Goal: Task Accomplishment & Management: Use online tool/utility

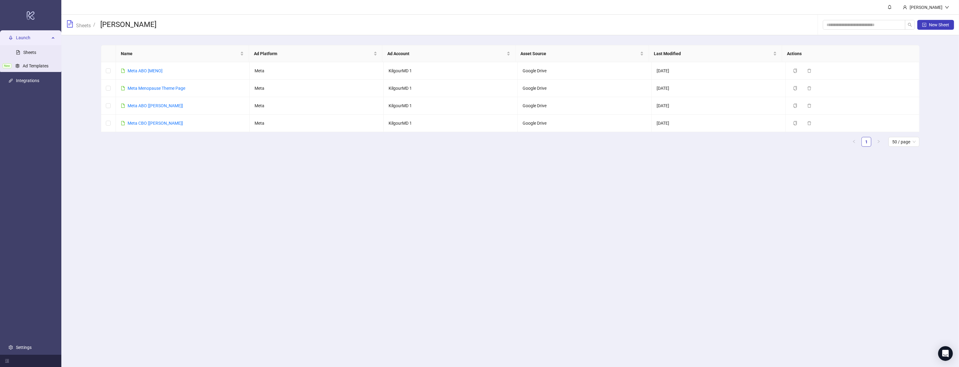
click at [85, 29] on span "Sheets" at bounding box center [78, 24] width 25 height 9
click at [85, 27] on link "Sheets" at bounding box center [83, 25] width 17 height 7
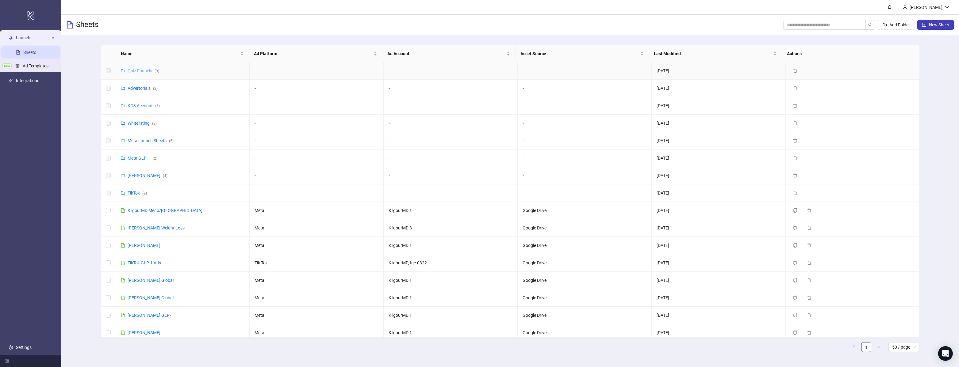
click at [138, 71] on link "Quiz Funnels ( 9 )" at bounding box center [144, 70] width 32 height 5
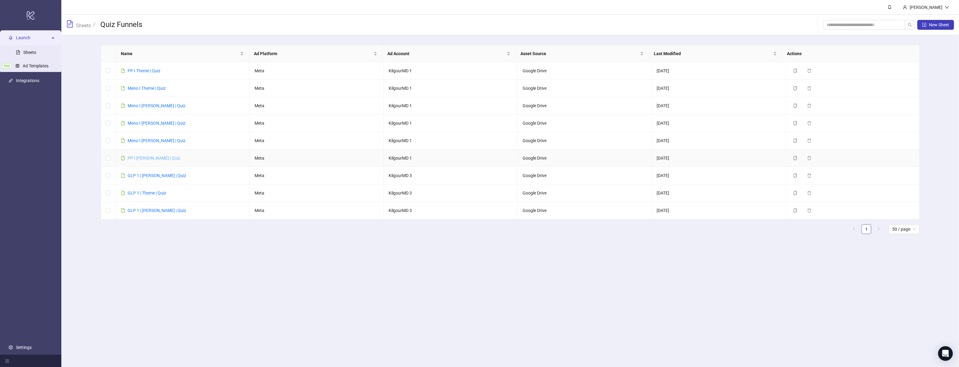
click at [153, 160] on link "PP I [PERSON_NAME] | Quiz" at bounding box center [154, 158] width 53 height 5
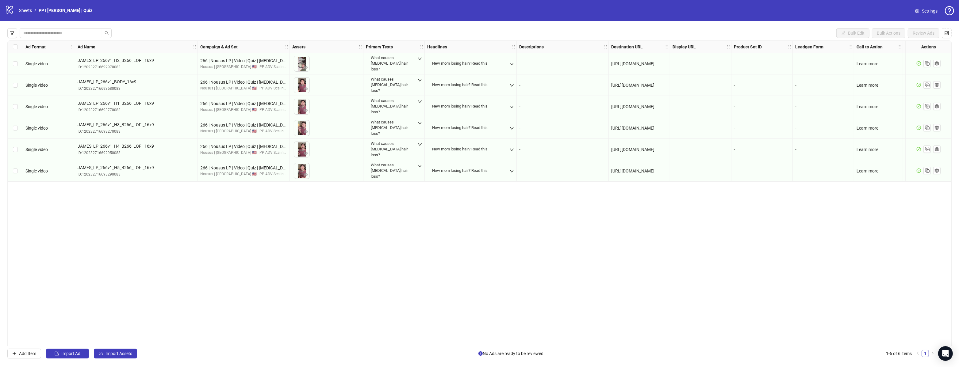
click at [918, 173] on icon "check-circle" at bounding box center [919, 171] width 4 height 4
click at [926, 174] on span "button" at bounding box center [927, 170] width 6 height 6
click at [123, 353] on span "Import Assets" at bounding box center [119, 353] width 27 height 5
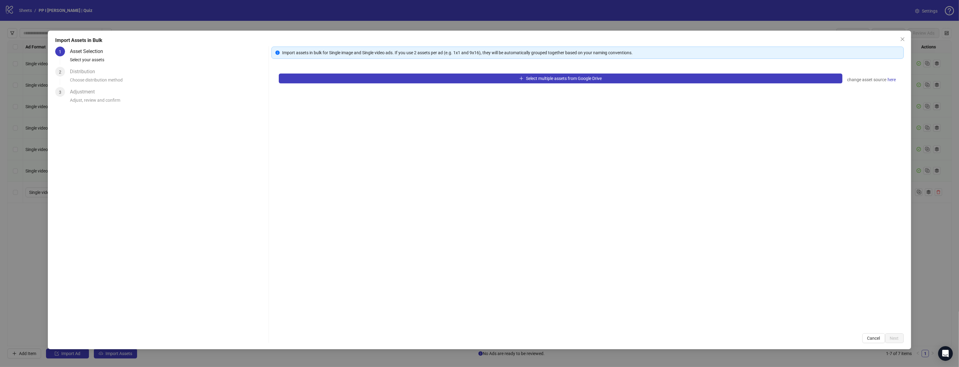
drag, startPoint x: 393, startPoint y: 81, endPoint x: 390, endPoint y: 86, distance: 5.5
click at [391, 85] on div "Select multiple assets from Google Drive change asset source here" at bounding box center [587, 196] width 632 height 260
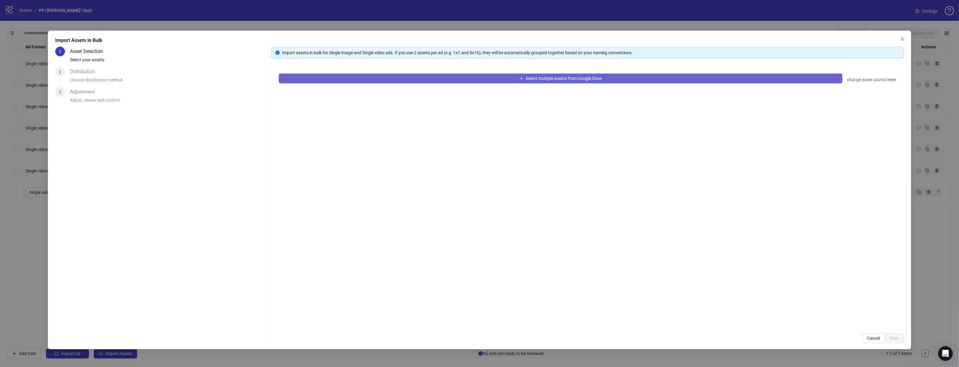
click at [392, 82] on button "Select multiple assets from Google Drive" at bounding box center [561, 79] width 564 height 10
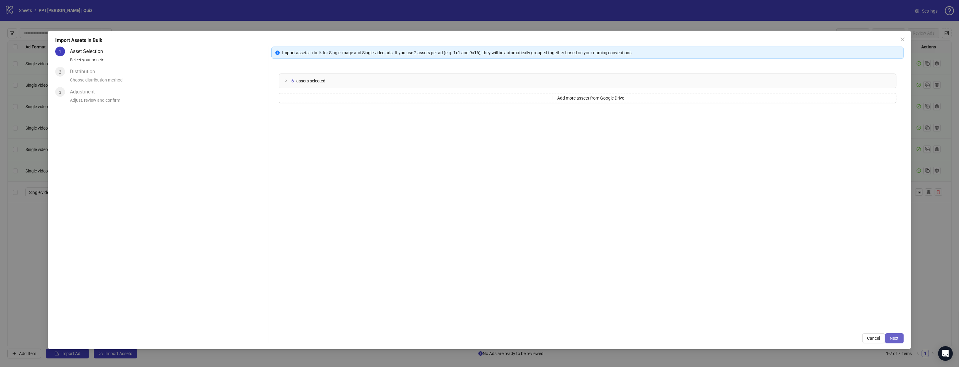
click at [898, 338] on span "Next" at bounding box center [894, 338] width 9 height 5
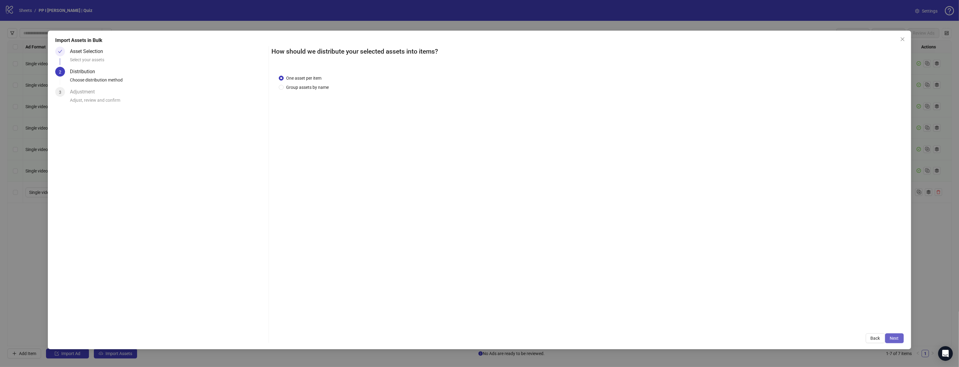
click at [897, 334] on button "Next" at bounding box center [894, 339] width 19 height 10
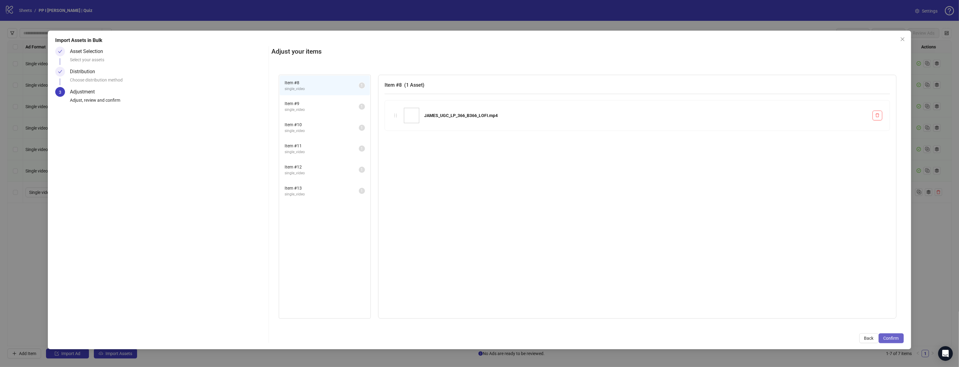
click at [897, 335] on button "Confirm" at bounding box center [891, 339] width 25 height 10
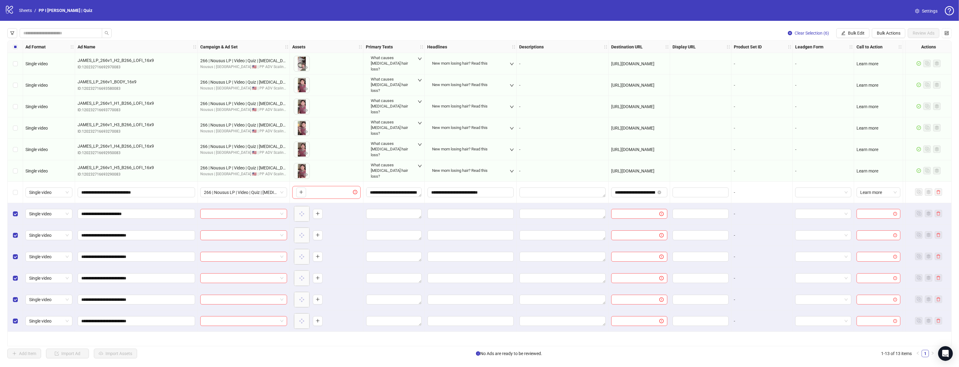
click at [891, 24] on div "Clear Selection (6) Bulk Edit Bulk Actions Review Ads Ad Format Ad Name Campaig…" at bounding box center [479, 193] width 959 height 345
click at [889, 33] on span "Bulk Actions" at bounding box center [889, 33] width 24 height 5
click at [891, 87] on span "Apply Template" at bounding box center [891, 85] width 29 height 7
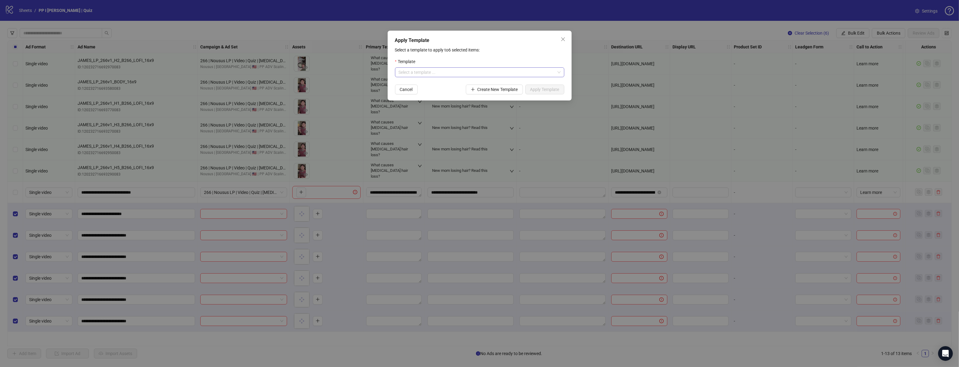
click at [495, 76] on input "search" at bounding box center [477, 72] width 156 height 9
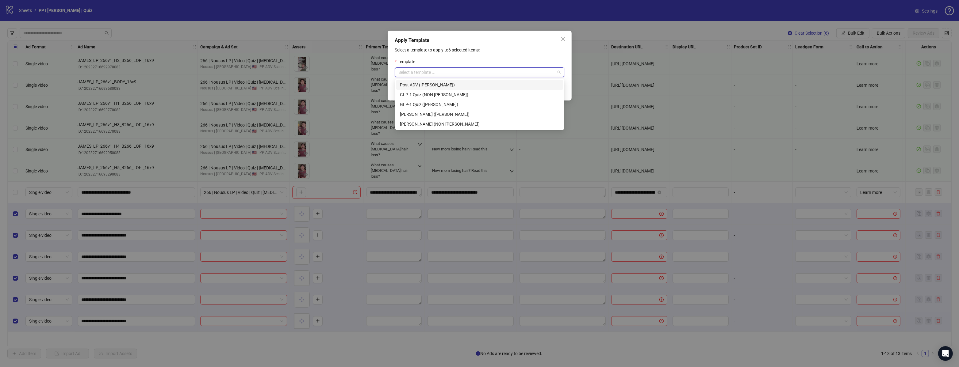
click at [558, 32] on div "Apply Template Select a template to apply to 6 selected items: Template Select …" at bounding box center [480, 66] width 184 height 70
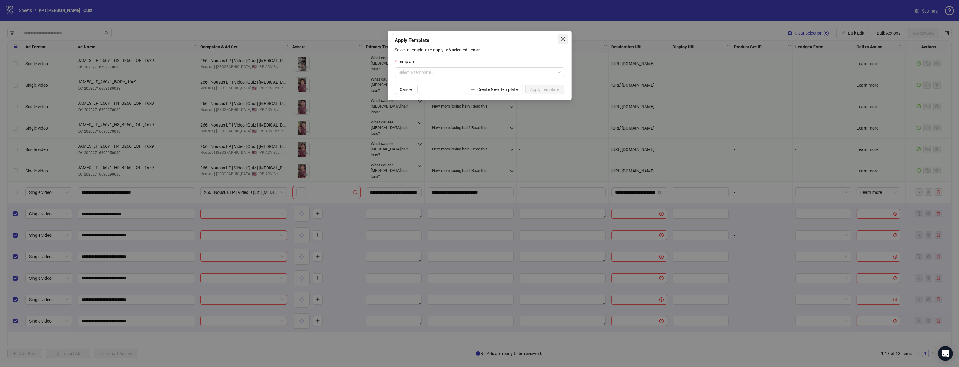
click at [562, 38] on icon "close" at bounding box center [563, 39] width 4 height 4
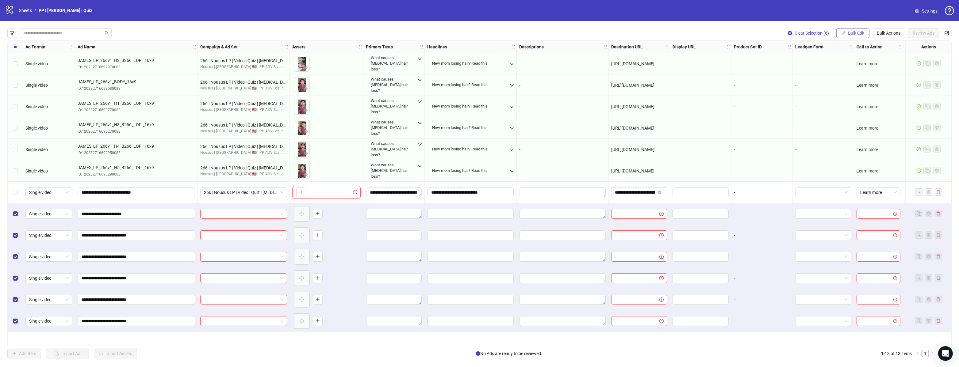
click at [858, 35] on span "Bulk Edit" at bounding box center [856, 33] width 17 height 5
click at [855, 64] on span "Campaign & Ad Set" at bounding box center [859, 65] width 36 height 7
click at [845, 60] on input "search" at bounding box center [833, 59] width 110 height 9
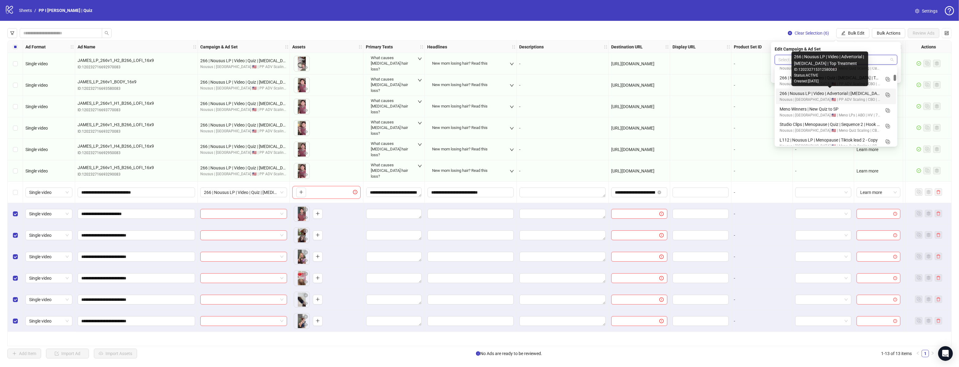
scroll to position [454, 0]
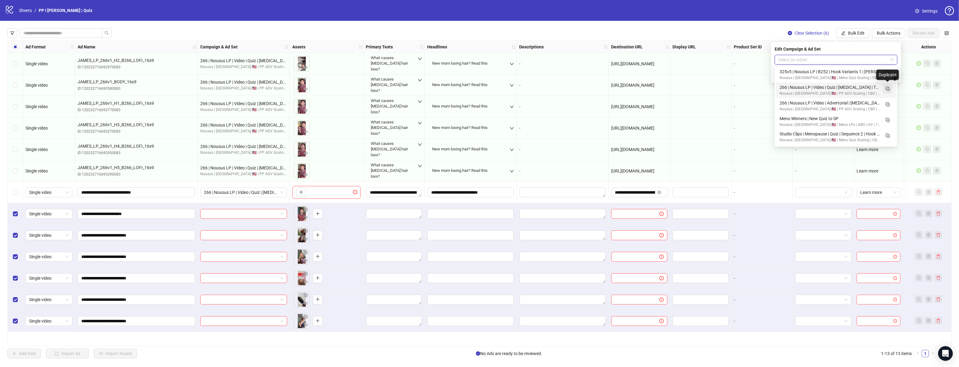
click at [887, 87] on icon "Duplicate" at bounding box center [888, 89] width 6 height 6
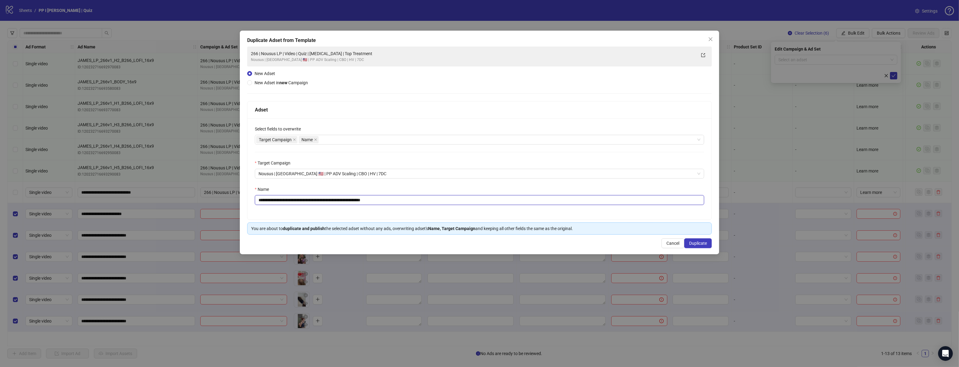
click at [425, 199] on input "**********" at bounding box center [480, 200] width 450 height 10
paste input "text"
paste input "**********"
type input "**********"
click at [693, 242] on span "Duplicate" at bounding box center [698, 243] width 18 height 5
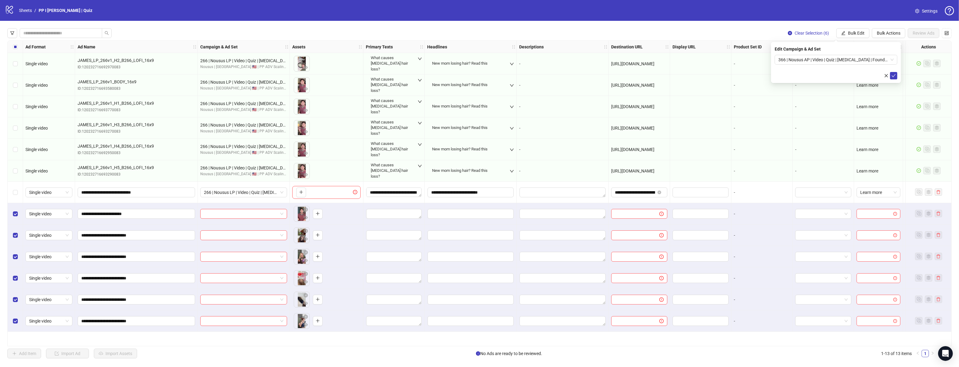
drag, startPoint x: 893, startPoint y: 78, endPoint x: 885, endPoint y: 80, distance: 8.3
click at [892, 78] on button "submit" at bounding box center [893, 75] width 7 height 7
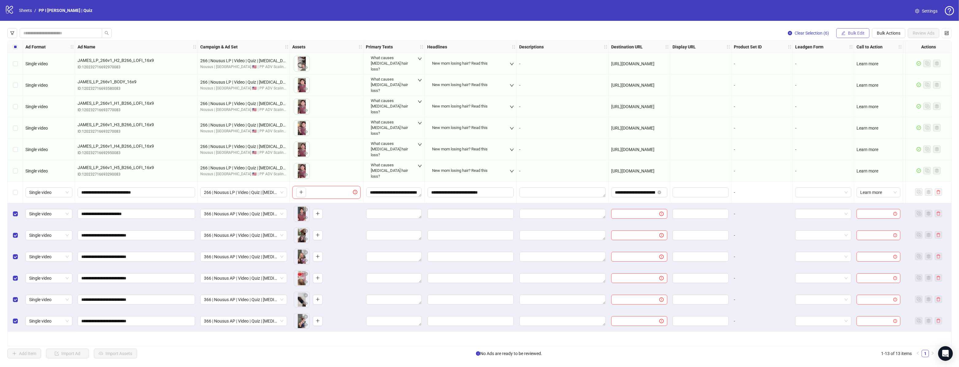
click at [854, 34] on span "Bulk Edit" at bounding box center [856, 33] width 17 height 5
click at [17, 50] on div "Select all rows" at bounding box center [15, 47] width 15 height 12
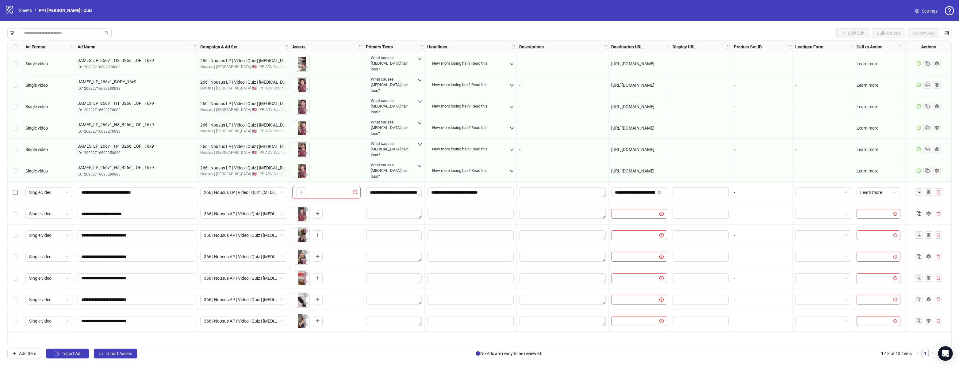
click at [17, 195] on label "Select row 7" at bounding box center [15, 192] width 5 height 7
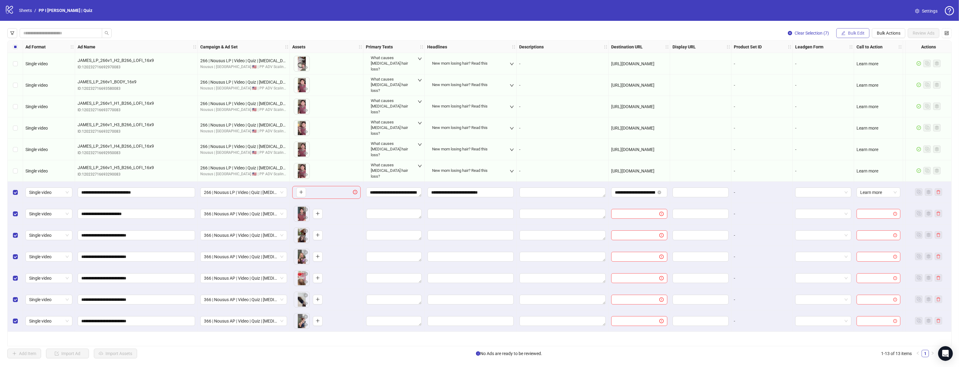
click at [843, 34] on icon "edit" at bounding box center [843, 33] width 4 height 4
click at [858, 96] on span "Descriptions" at bounding box center [859, 94] width 36 height 7
click at [864, 32] on span "Bulk Edit" at bounding box center [856, 33] width 17 height 5
click at [854, 87] on span "Headlines" at bounding box center [859, 85] width 36 height 7
click at [866, 31] on button "Bulk Edit" at bounding box center [852, 33] width 33 height 10
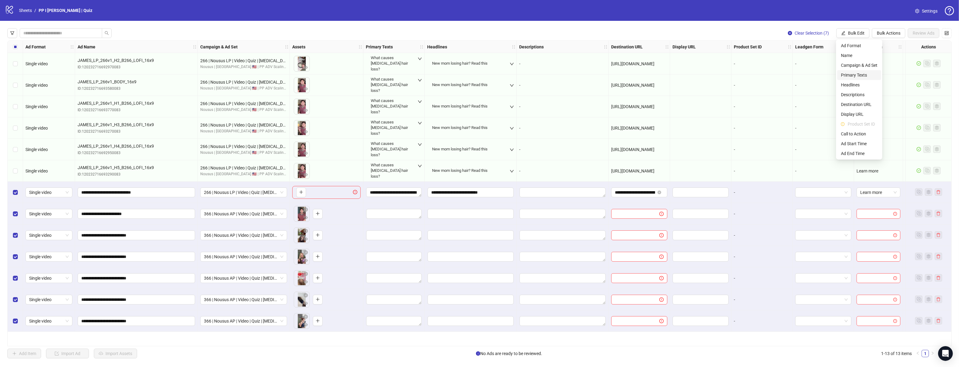
click at [862, 75] on span "Primary Texts" at bounding box center [859, 75] width 36 height 7
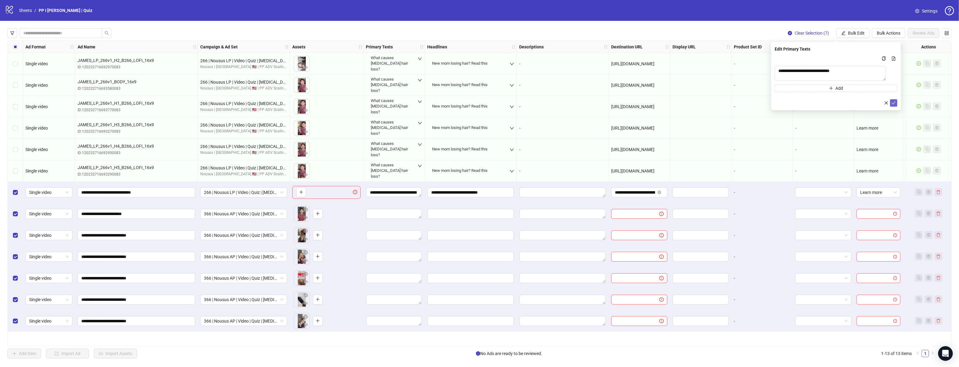
click at [895, 106] on span "submit" at bounding box center [894, 103] width 4 height 5
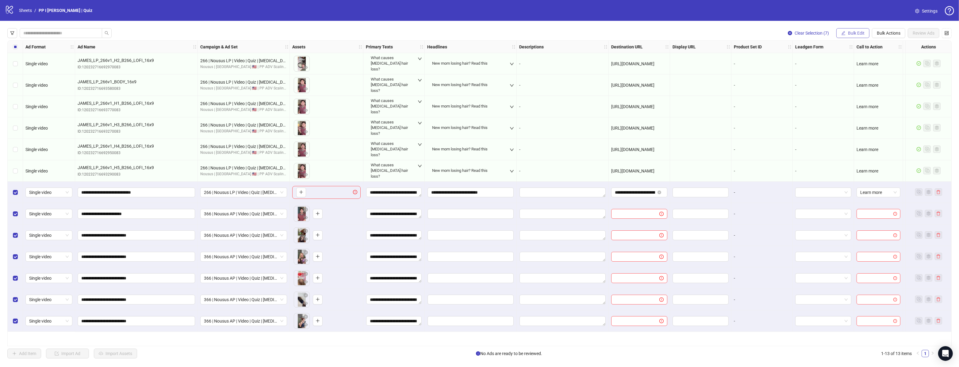
click at [854, 36] on button "Bulk Edit" at bounding box center [852, 33] width 33 height 10
click at [860, 82] on span "Headlines" at bounding box center [859, 85] width 36 height 7
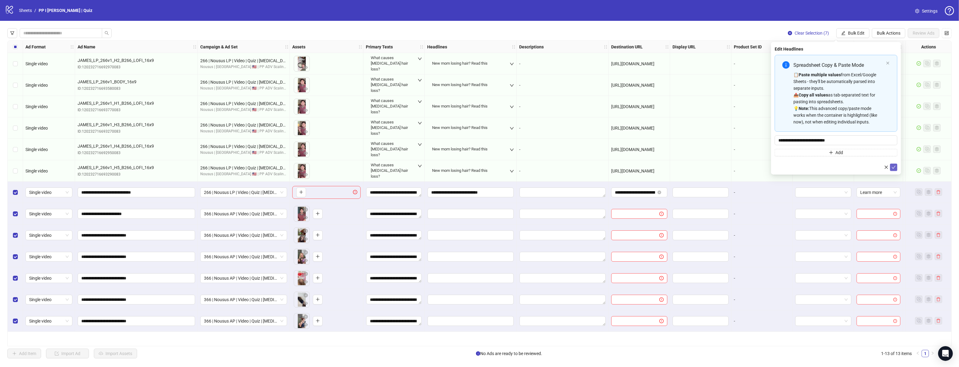
click at [894, 164] on button "submit" at bounding box center [893, 167] width 7 height 7
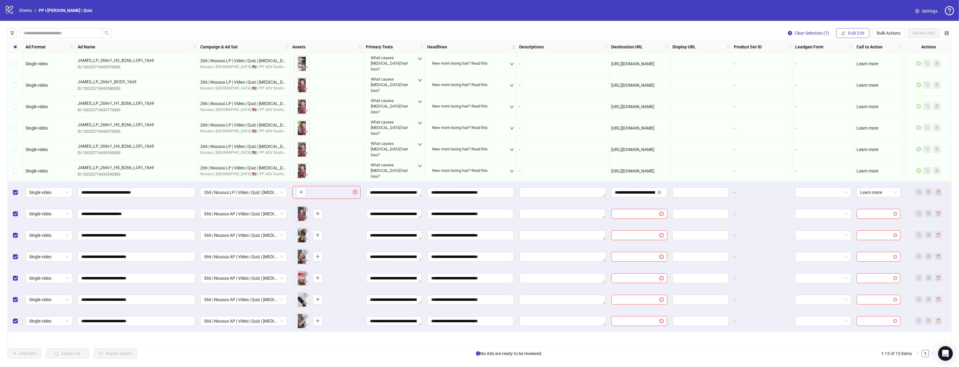
click at [854, 28] on button "Bulk Edit" at bounding box center [852, 33] width 33 height 10
click at [859, 103] on span "Destination URL" at bounding box center [859, 104] width 36 height 7
click at [838, 60] on input "**********" at bounding box center [833, 59] width 110 height 7
paste input "text"
type input "**********"
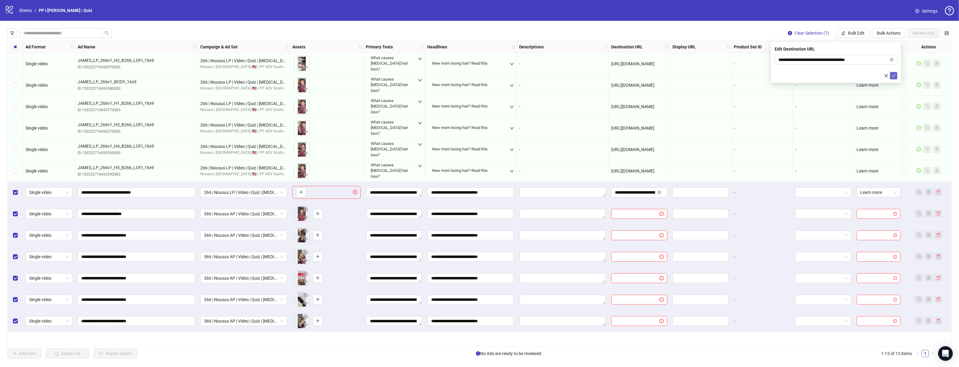
click at [895, 76] on icon "check" at bounding box center [894, 76] width 4 height 4
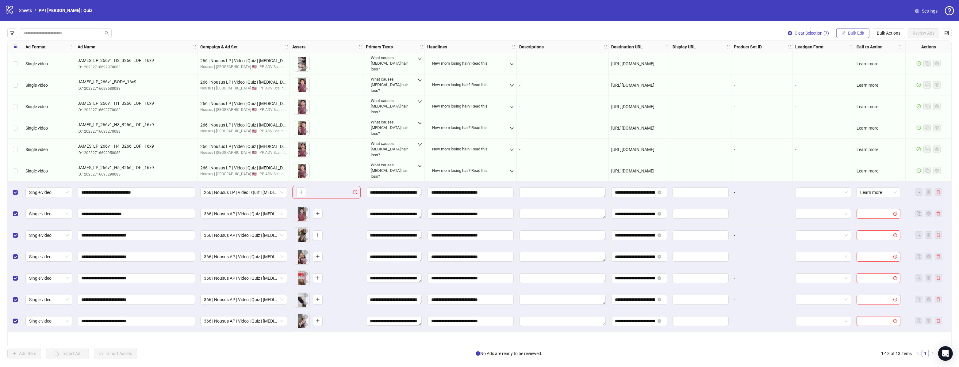
click at [857, 33] on span "Bulk Edit" at bounding box center [856, 33] width 17 height 5
click at [857, 136] on span "Call to Action" at bounding box center [859, 134] width 36 height 7
click at [896, 73] on button "submit" at bounding box center [893, 75] width 7 height 7
click at [551, 354] on span "Select All" at bounding box center [546, 353] width 17 height 5
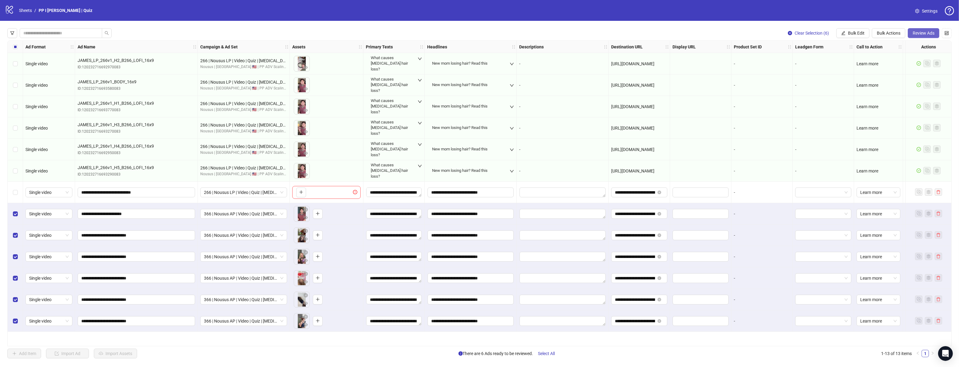
click at [917, 32] on span "Review Ads" at bounding box center [924, 33] width 22 height 5
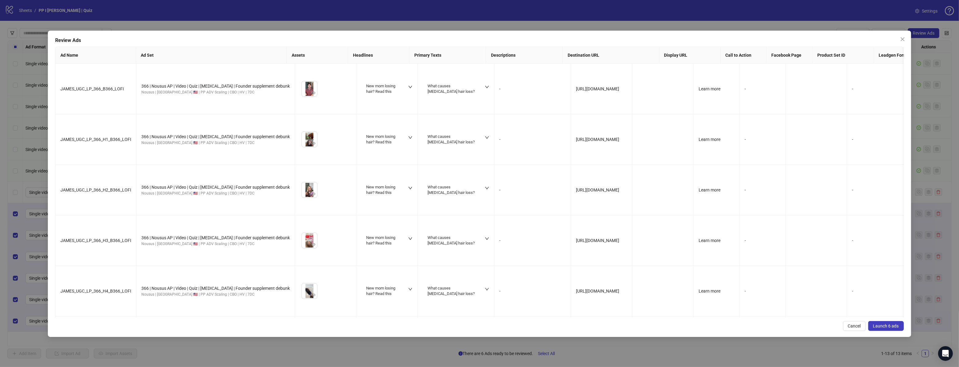
click at [884, 324] on span "Launch 6 ads" at bounding box center [886, 326] width 26 height 5
